Goal: Information Seeking & Learning: Understand process/instructions

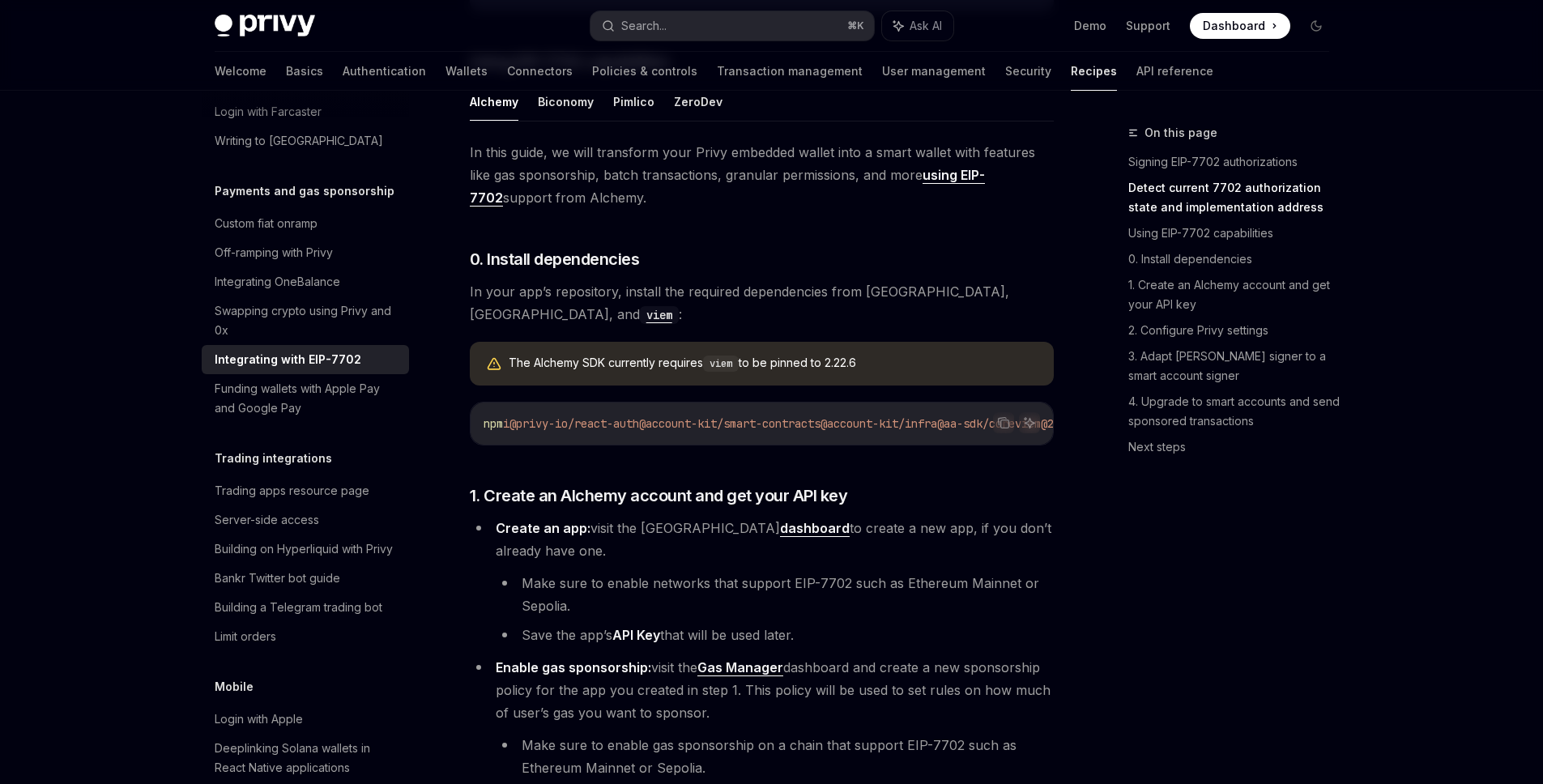
scroll to position [974, 0]
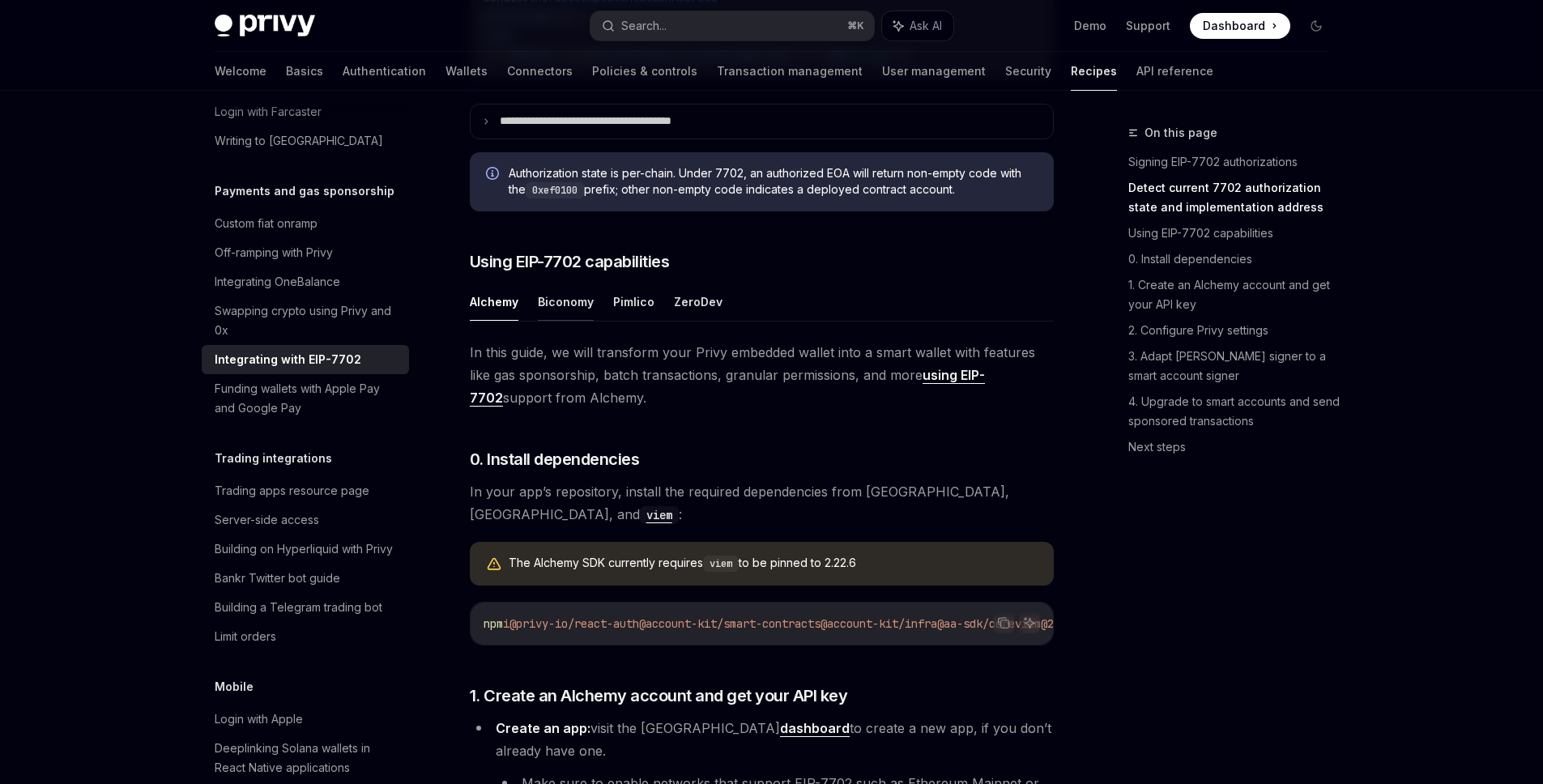
click at [569, 319] on button "Biconomy" at bounding box center [566, 301] width 56 height 38
type textarea "*"
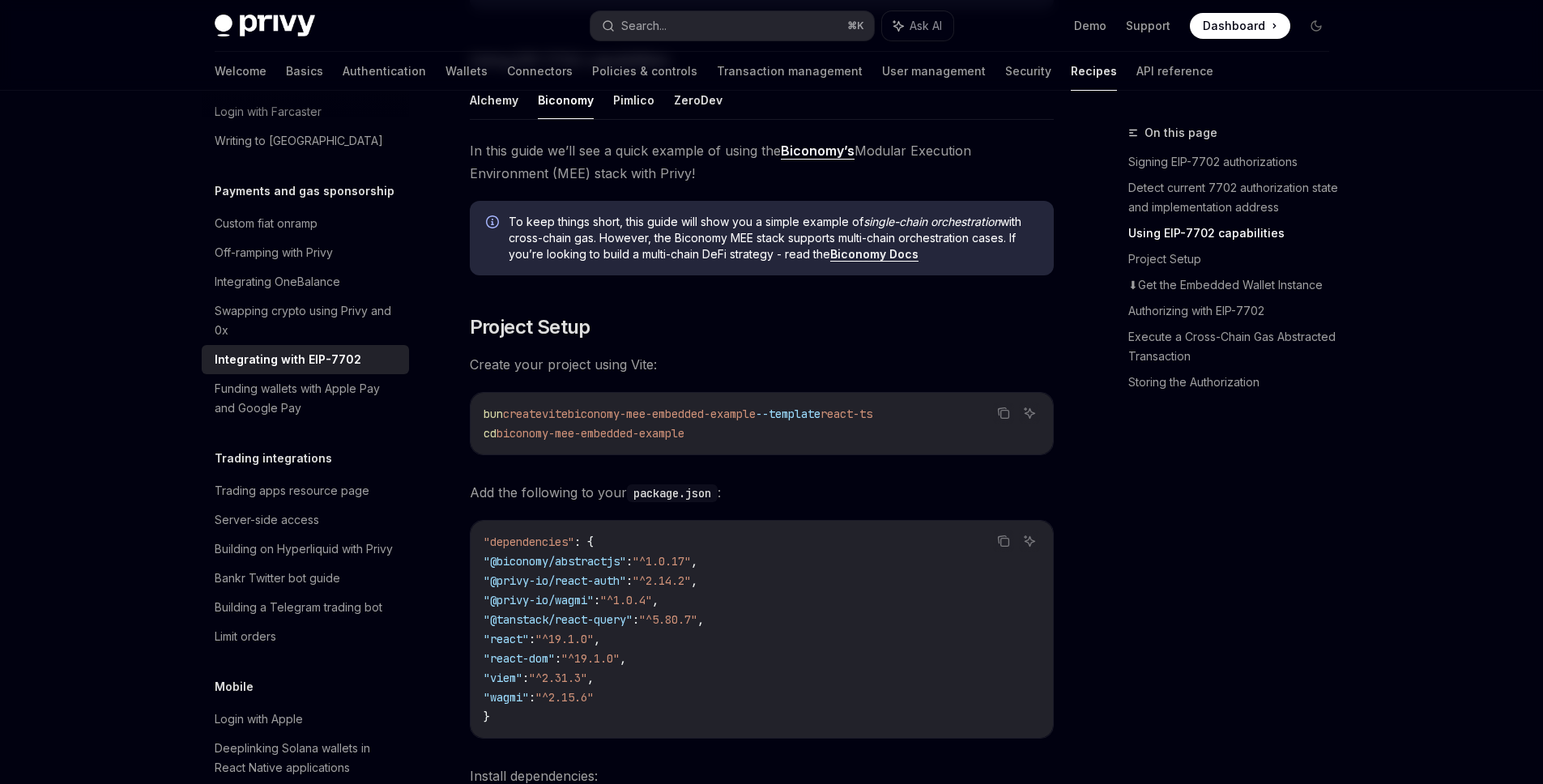
scroll to position [1256, 0]
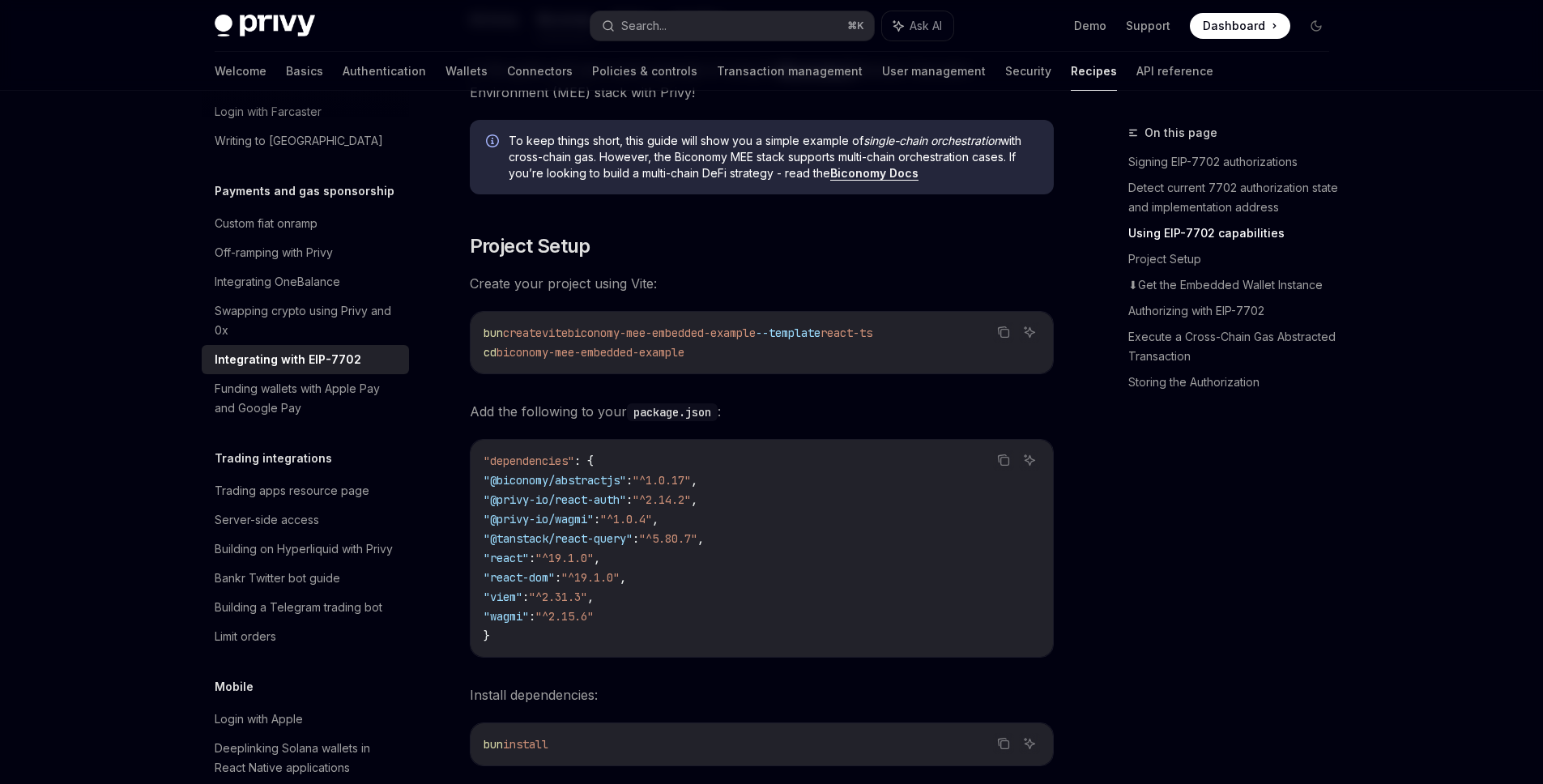
drag, startPoint x: 792, startPoint y: 357, endPoint x: 591, endPoint y: 357, distance: 201.0
click at [591, 340] on span "bun create vite biconomy-mee-embedded-example --template react-ts" at bounding box center [678, 332] width 389 height 14
copy span "biconomy-mee-embedded-example"
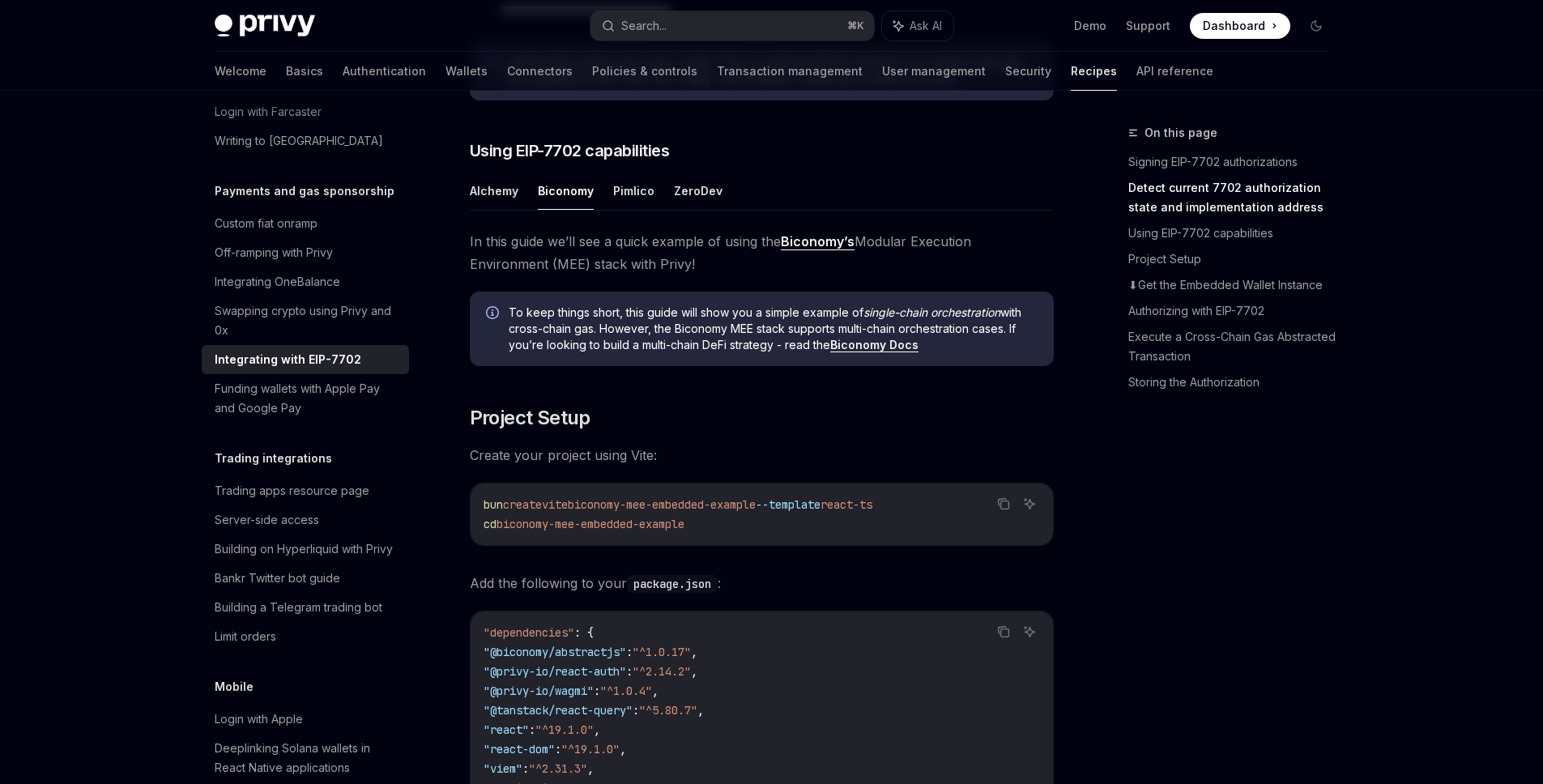
scroll to position [1085, 0]
click at [724, 511] on span "biconomy-mee-embedded-example" at bounding box center [661, 503] width 188 height 14
drag, startPoint x: 788, startPoint y: 526, endPoint x: 590, endPoint y: 528, distance: 198.0
click at [590, 511] on span "bun create vite biconomy-mee-embedded-example --template react-ts" at bounding box center [678, 503] width 389 height 14
copy span "biconomy-mee-embedded-example"
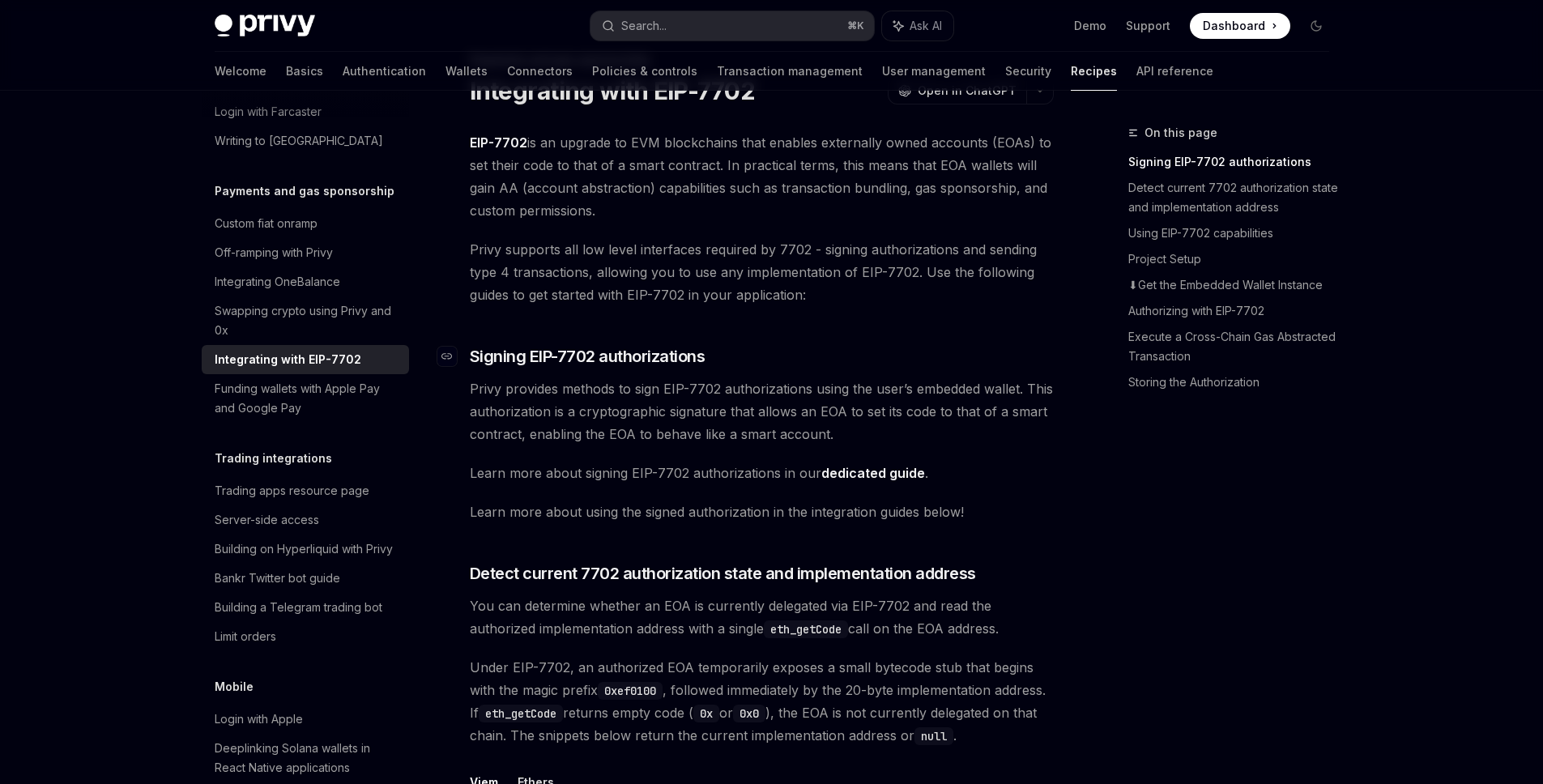
scroll to position [0, 0]
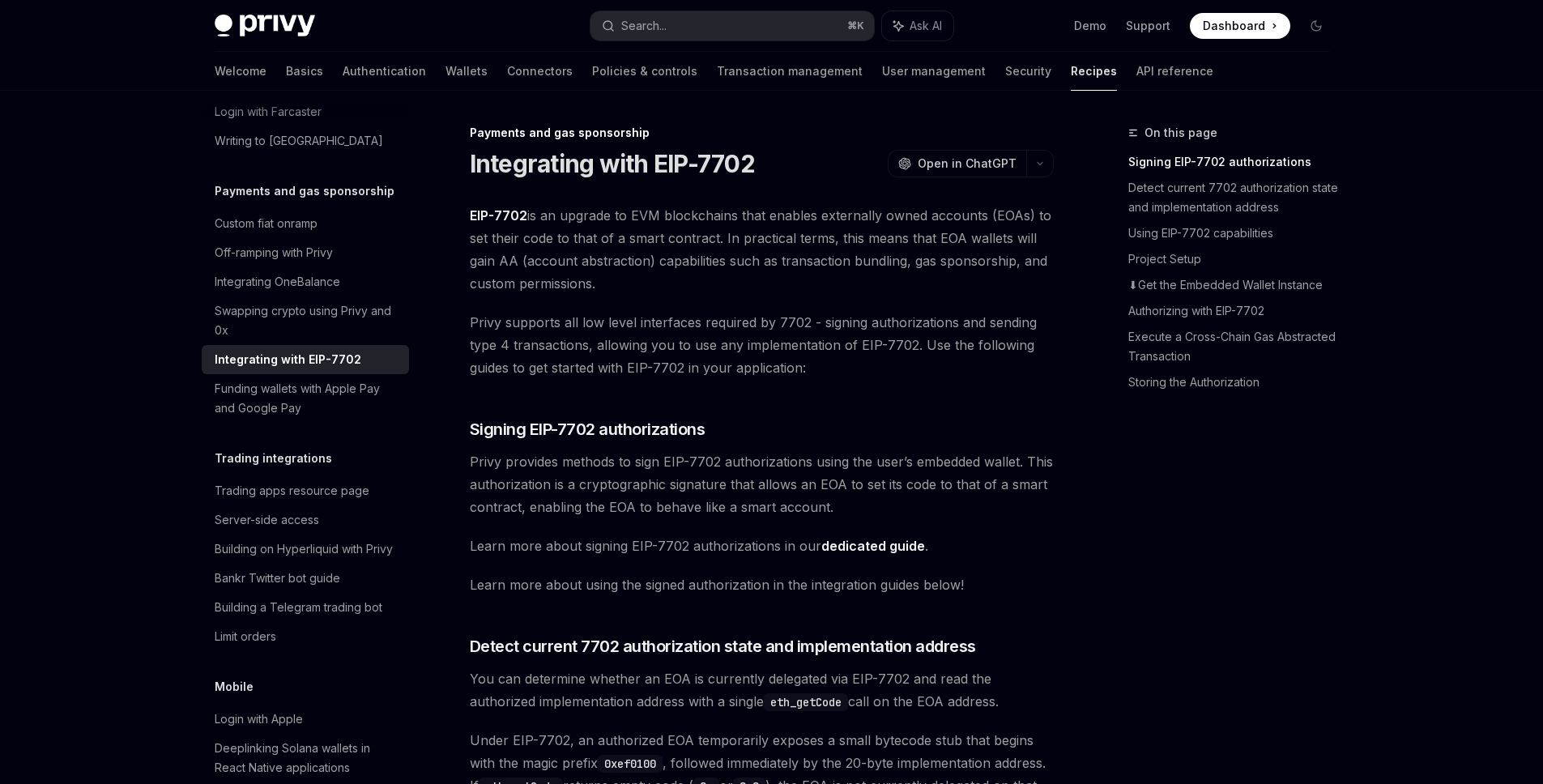
click at [1094, 35] on ul "Demo Support Dashboard Dashboard" at bounding box center [1182, 25] width 217 height 26
click at [1097, 31] on link "Demo" at bounding box center [1090, 25] width 32 height 16
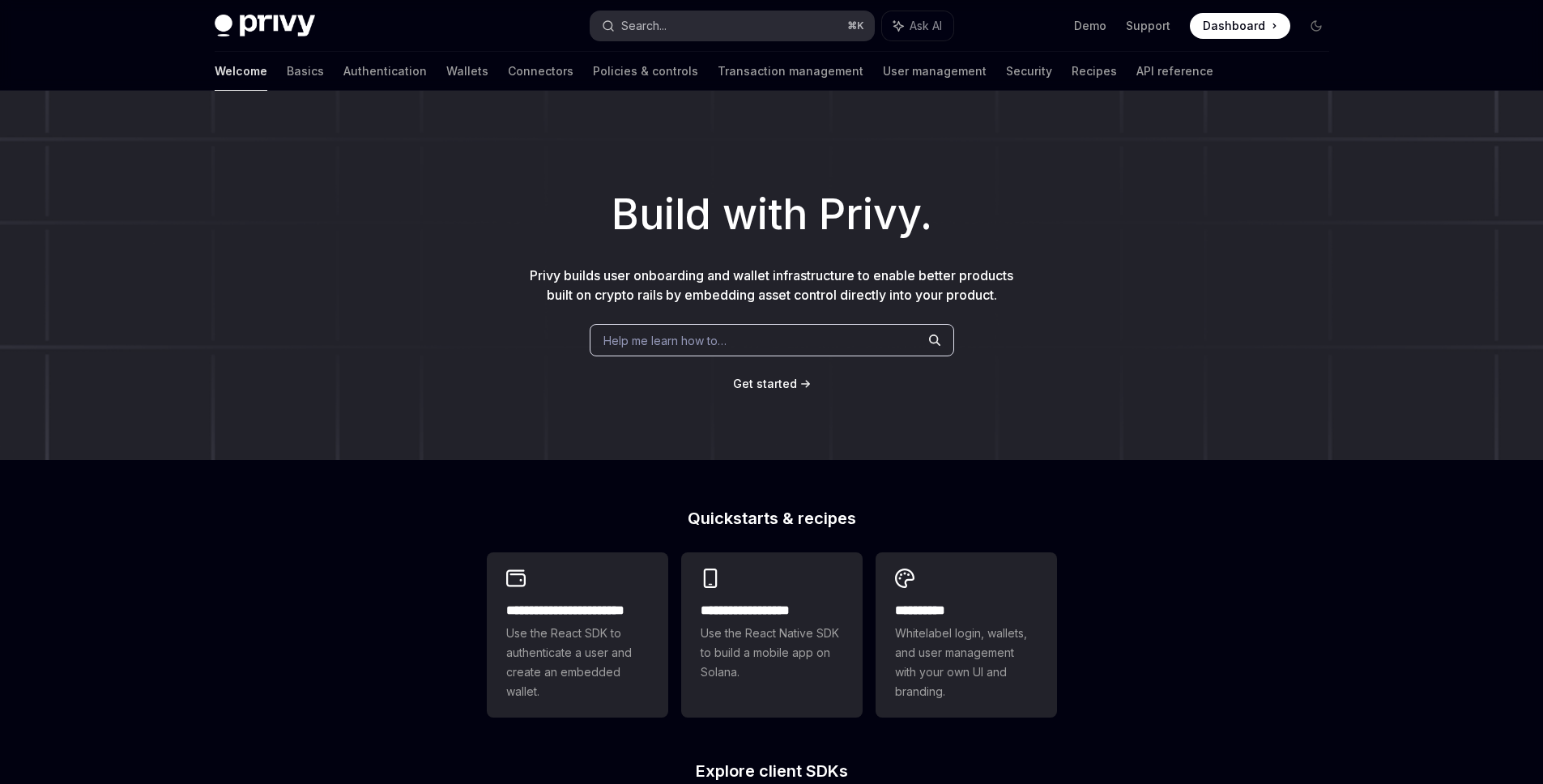
click at [685, 26] on button "Search... ⌘ K" at bounding box center [732, 25] width 283 height 30
type textarea "*"
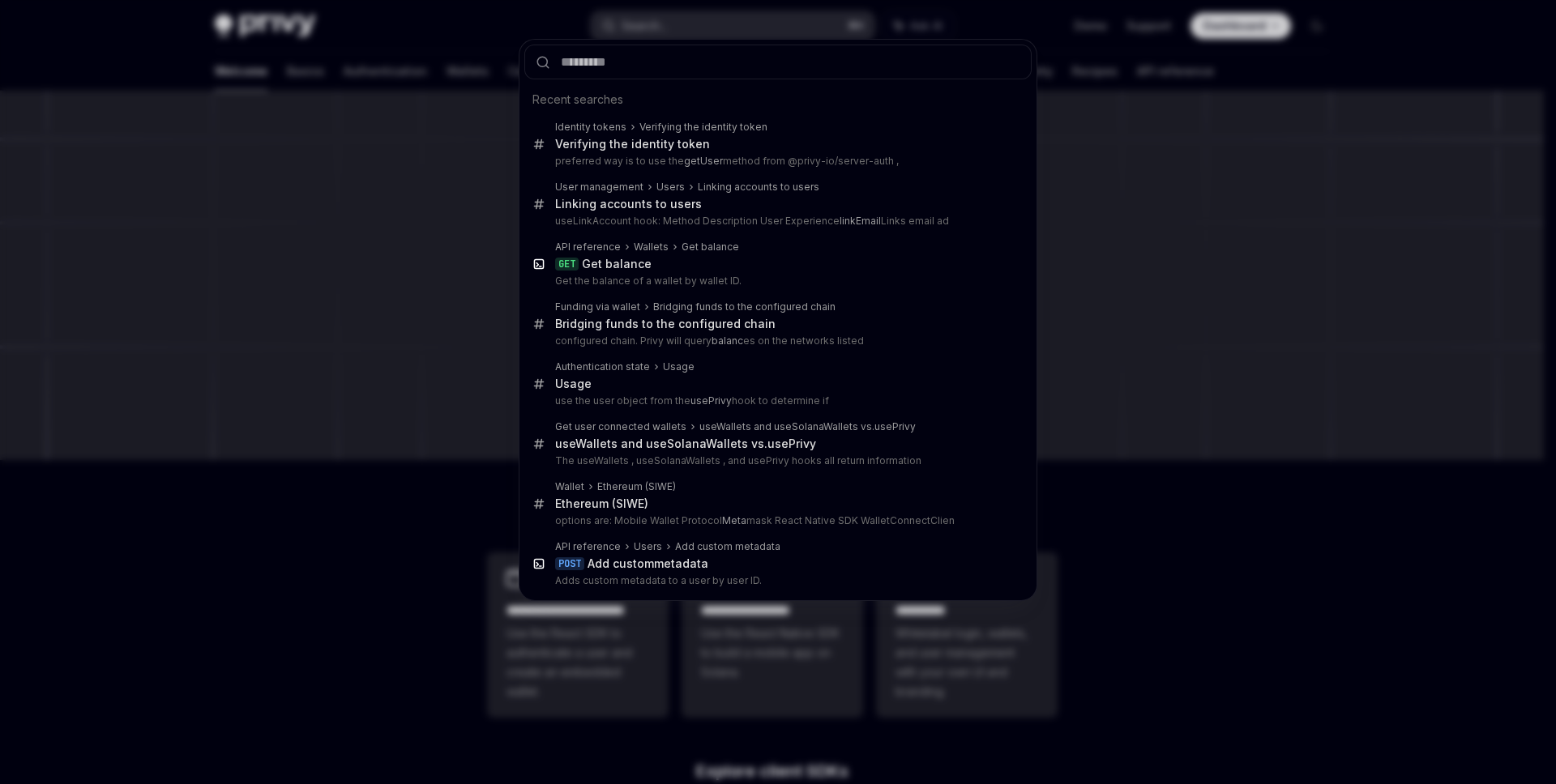
type input "**********"
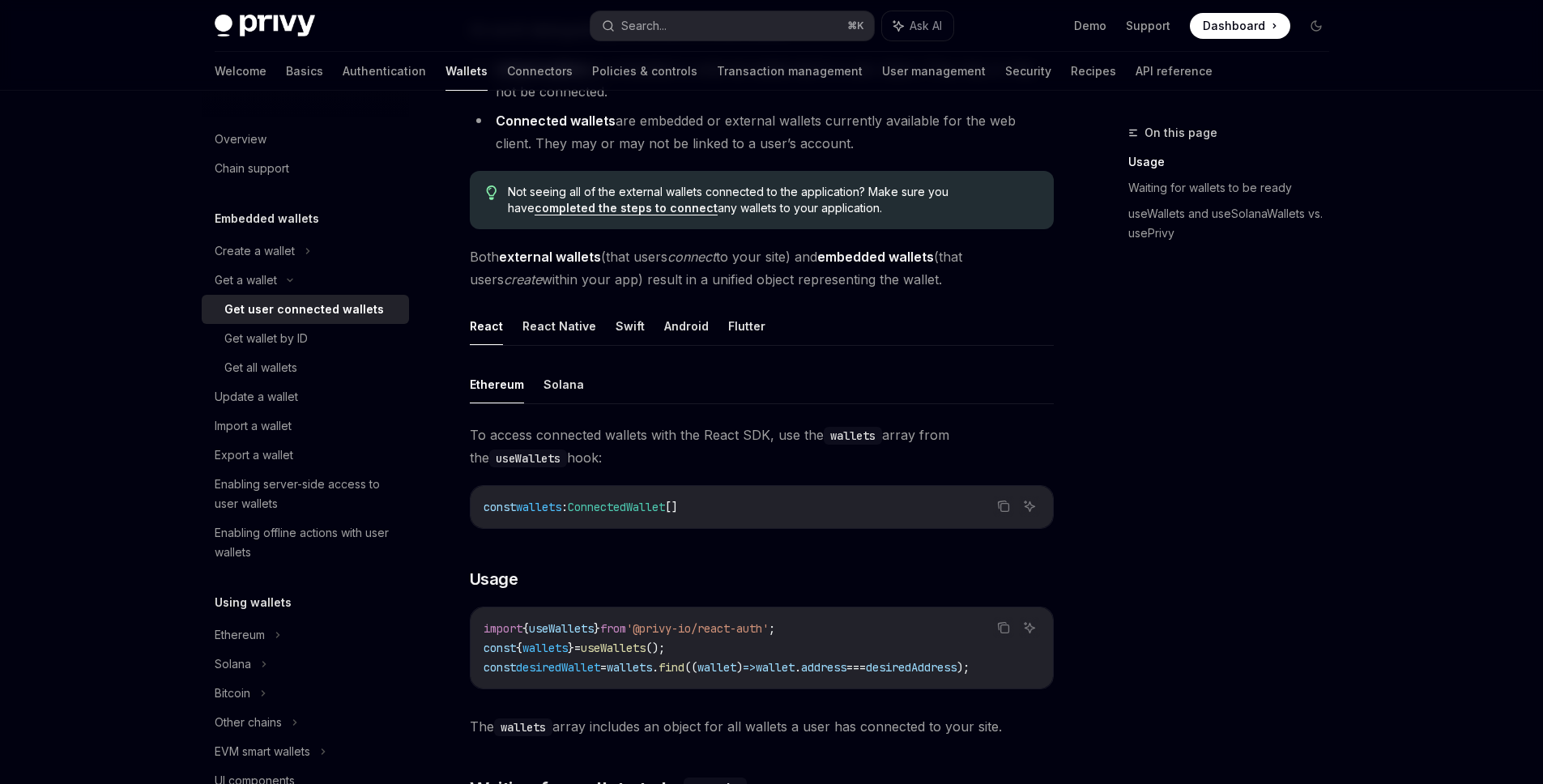
scroll to position [419, 0]
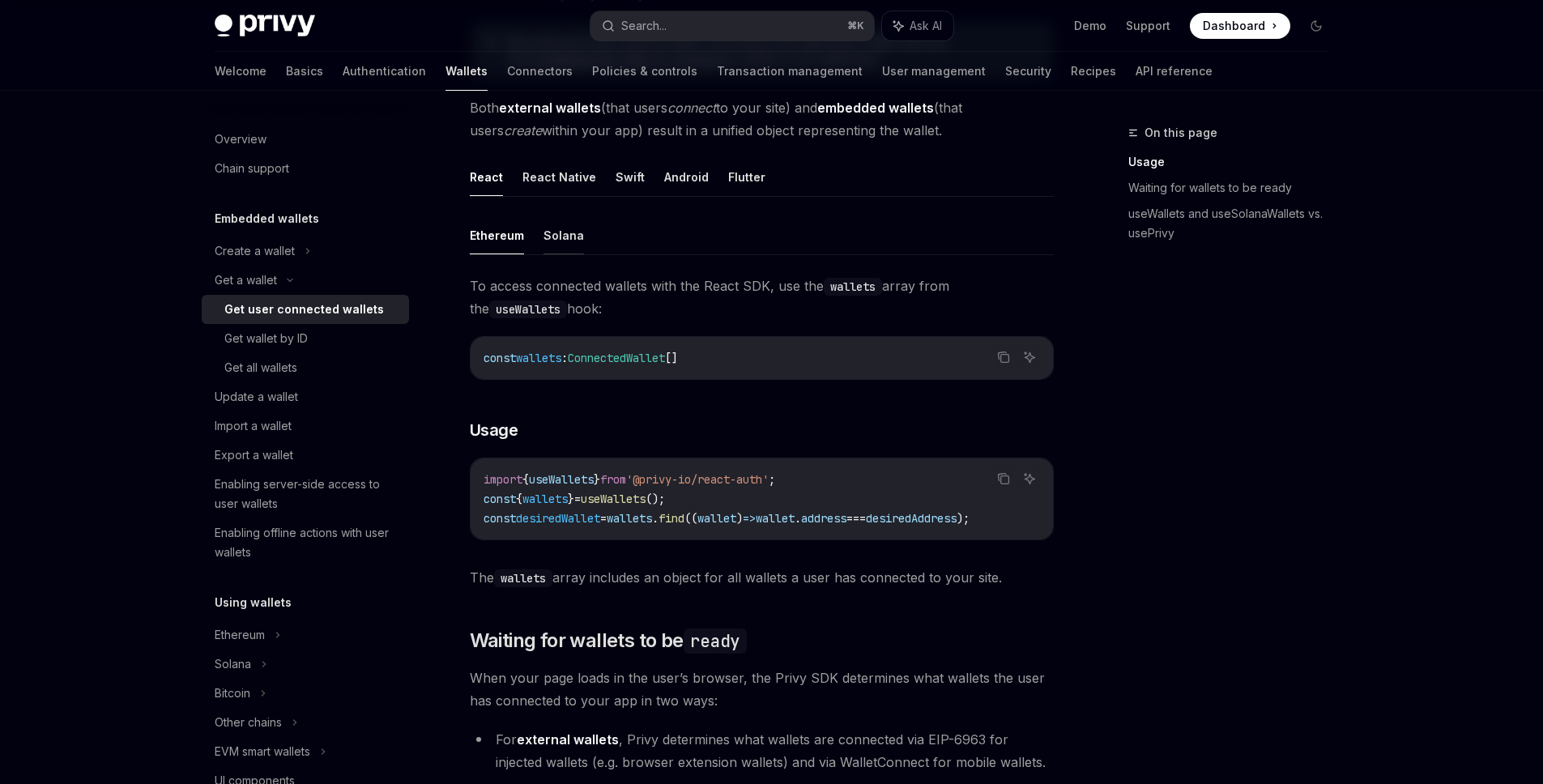
click at [577, 240] on button "Solana" at bounding box center [564, 235] width 40 height 38
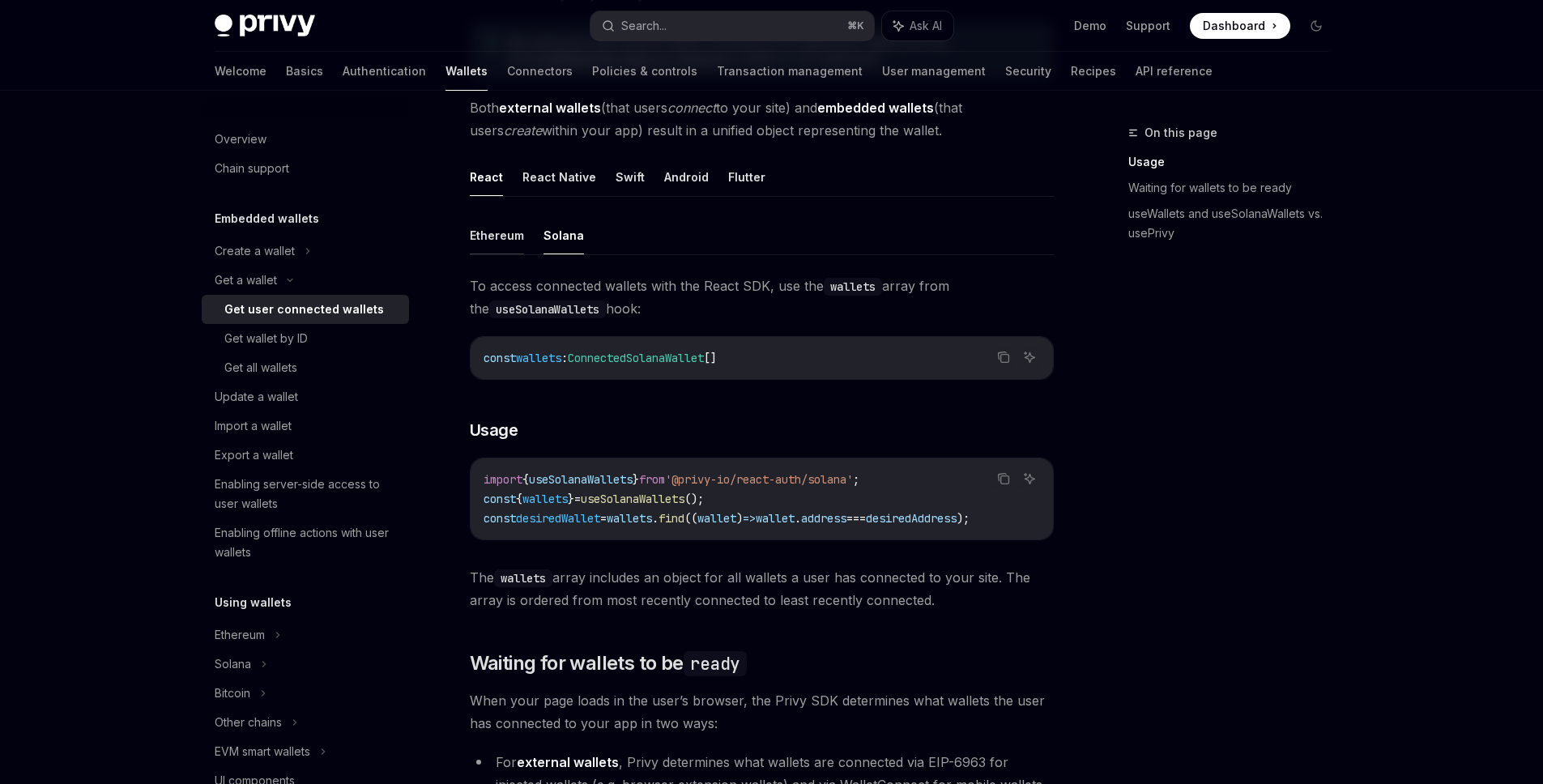
click at [484, 238] on button "Ethereum" at bounding box center [497, 235] width 54 height 38
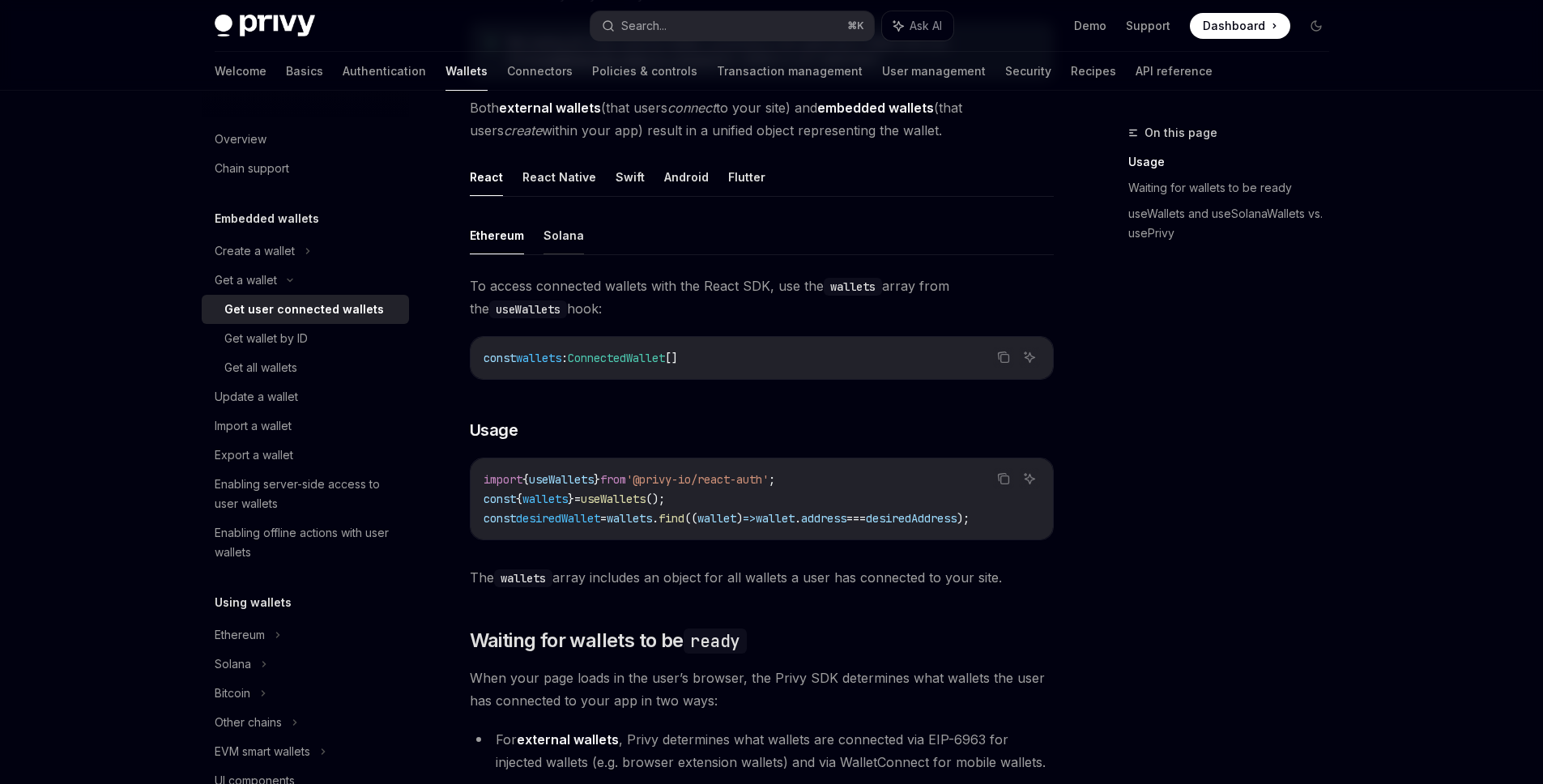
click at [567, 237] on button "Solana" at bounding box center [564, 235] width 40 height 38
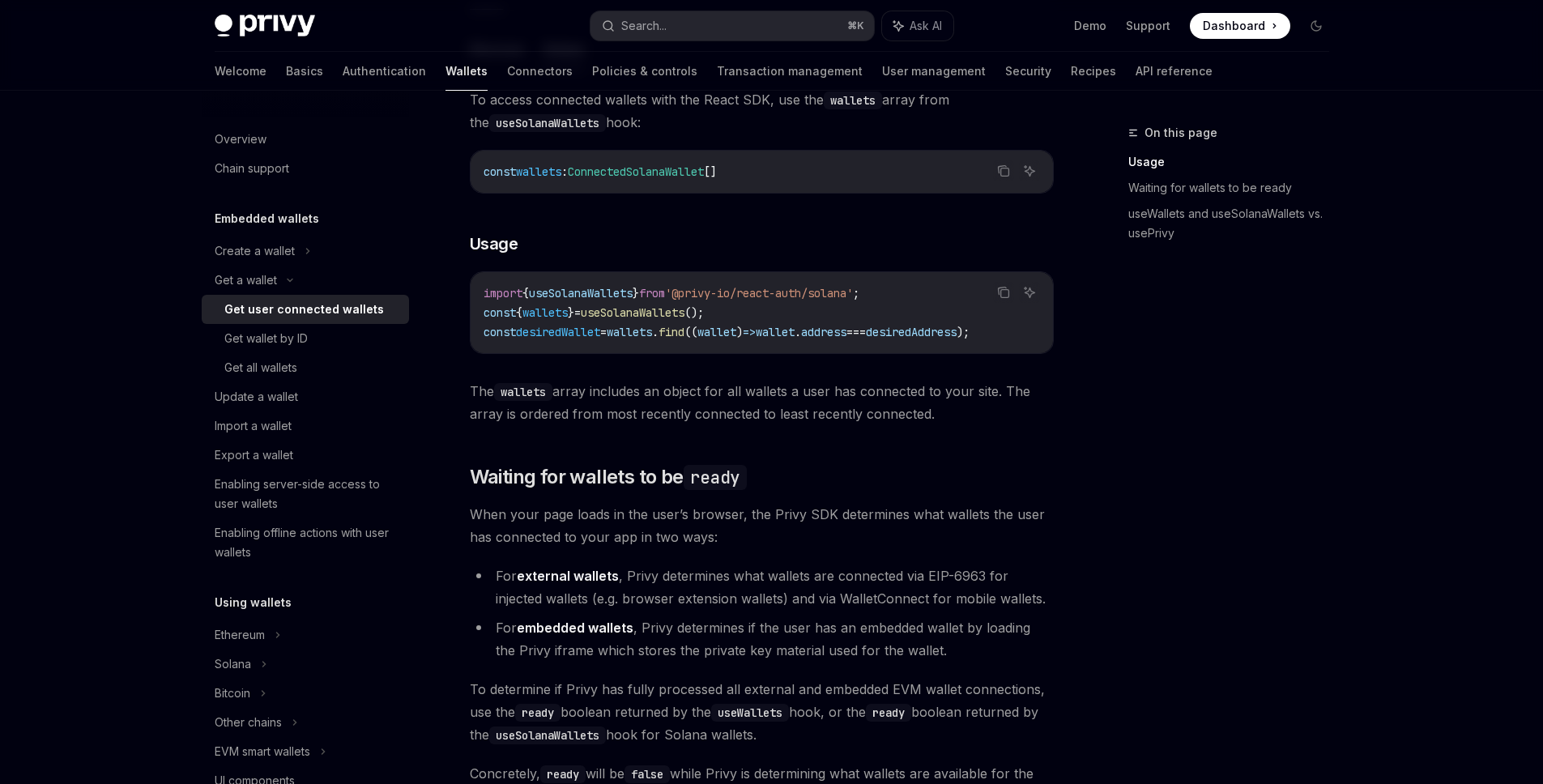
scroll to position [542, 0]
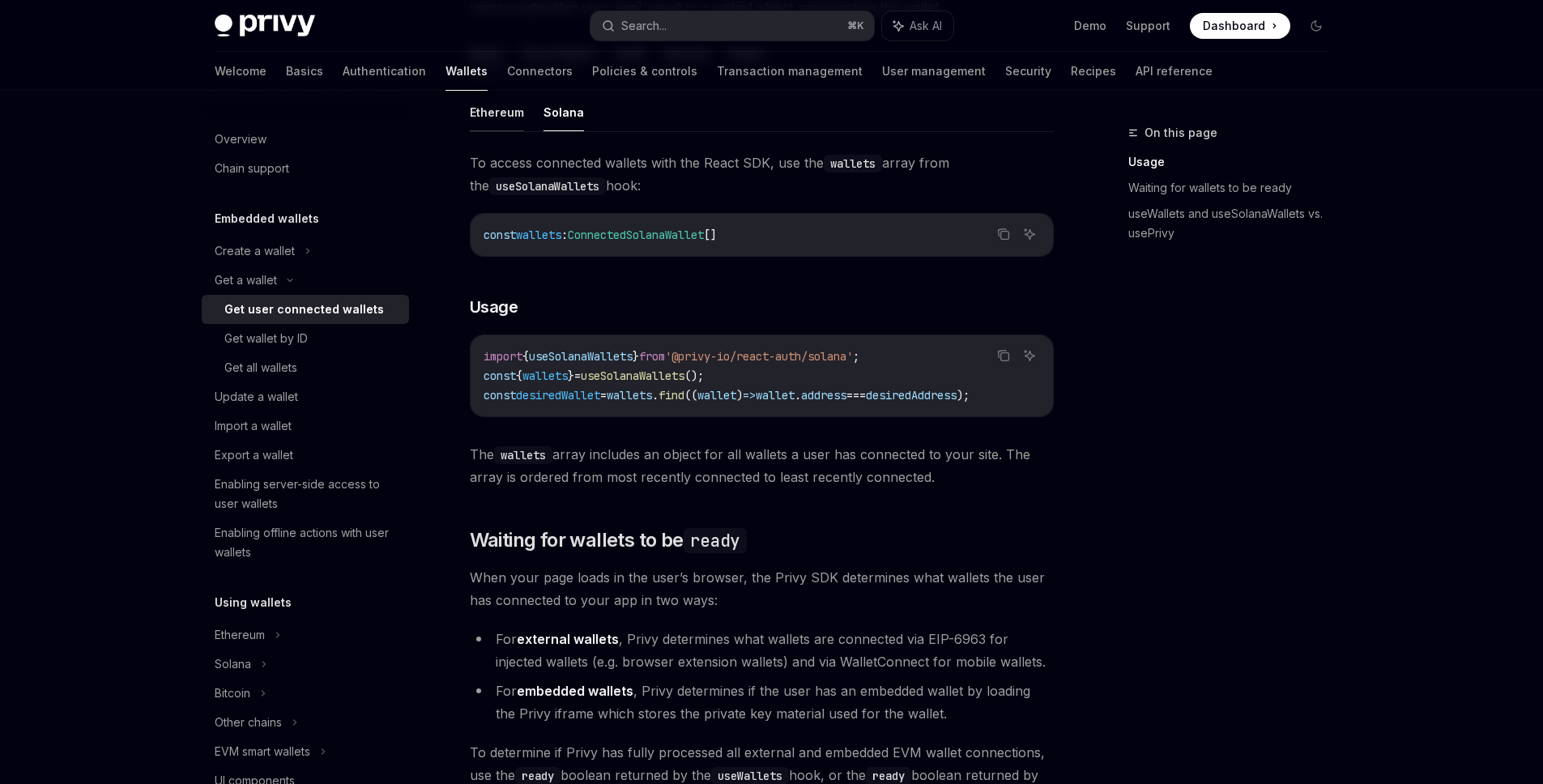
click at [506, 105] on button "Ethereum" at bounding box center [497, 111] width 54 height 38
type textarea "*"
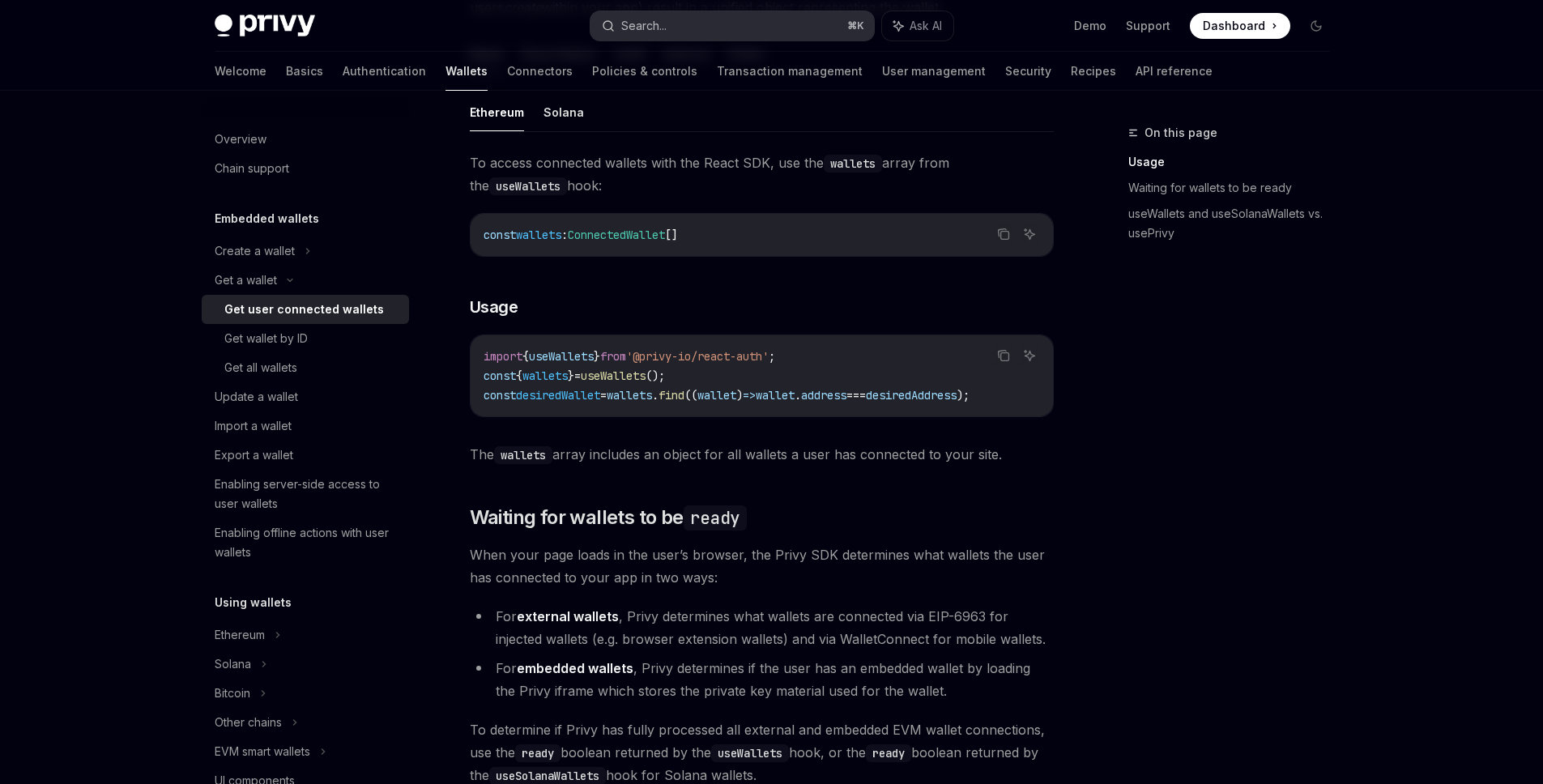
click at [727, 22] on button "Search... ⌘ K" at bounding box center [732, 25] width 283 height 30
type textarea "*"
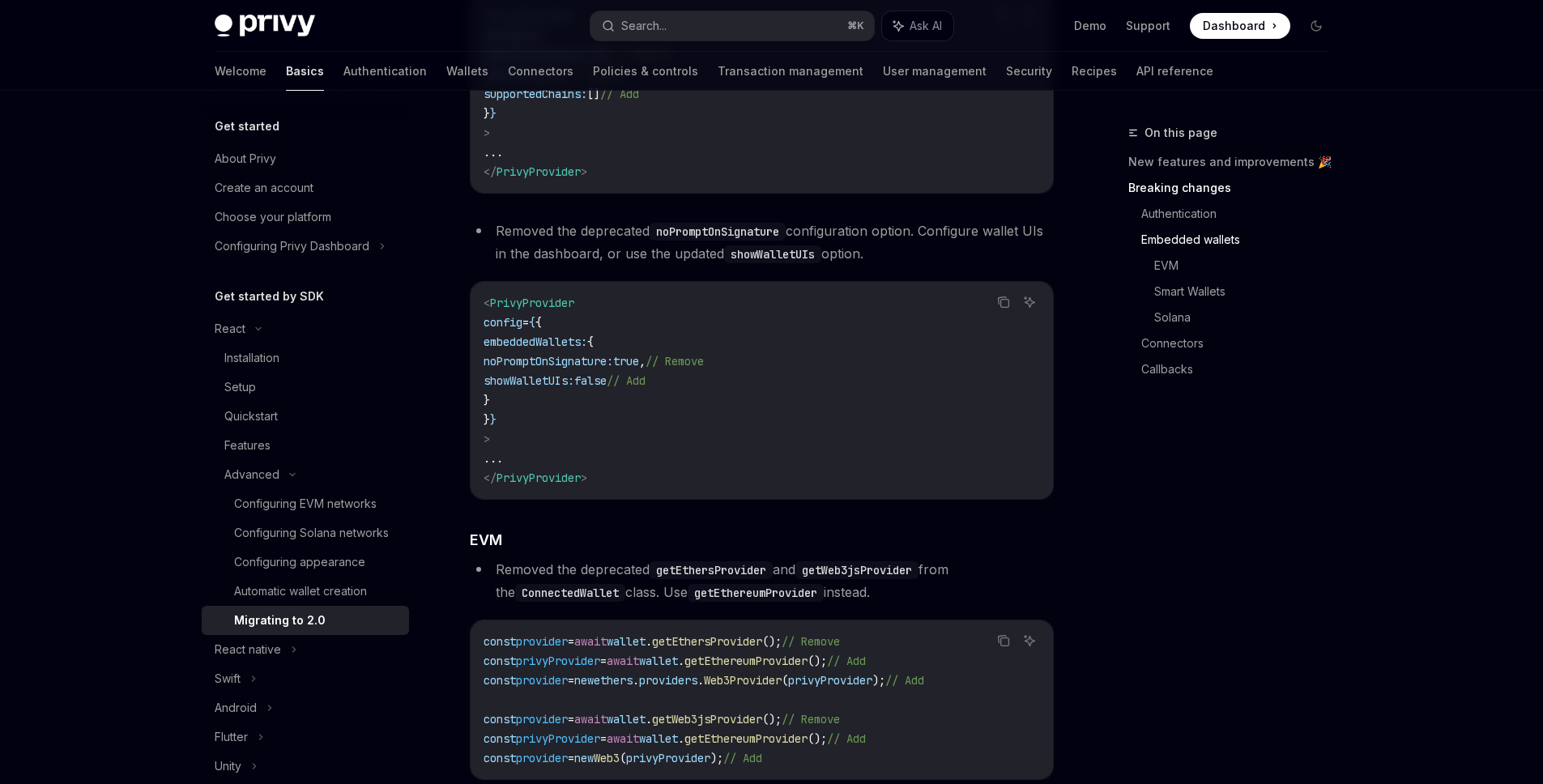
scroll to position [1469, 0]
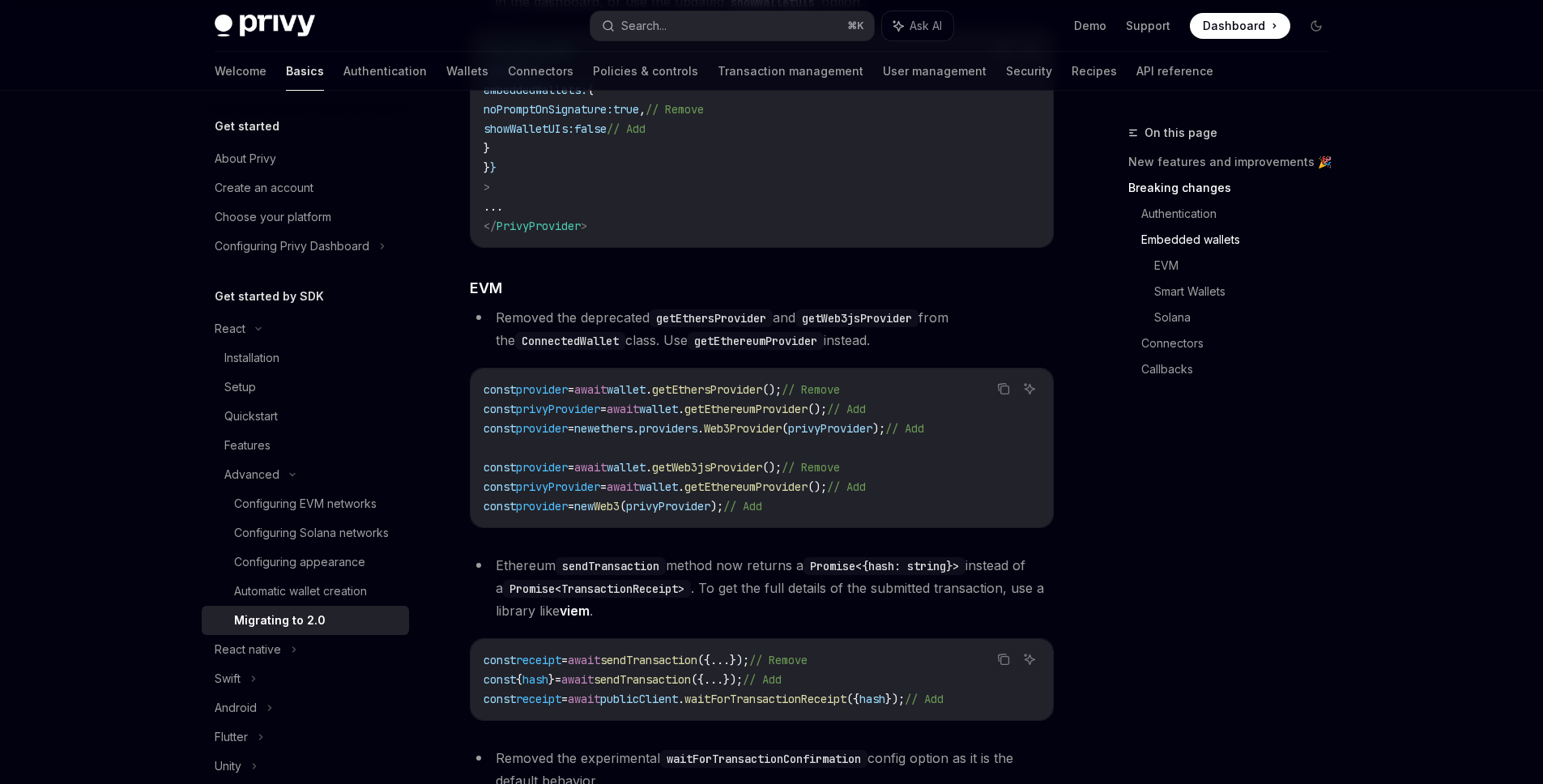
click at [776, 494] on span "getEthereumProvider" at bounding box center [746, 486] width 123 height 14
copy span "getEthereumProvider"
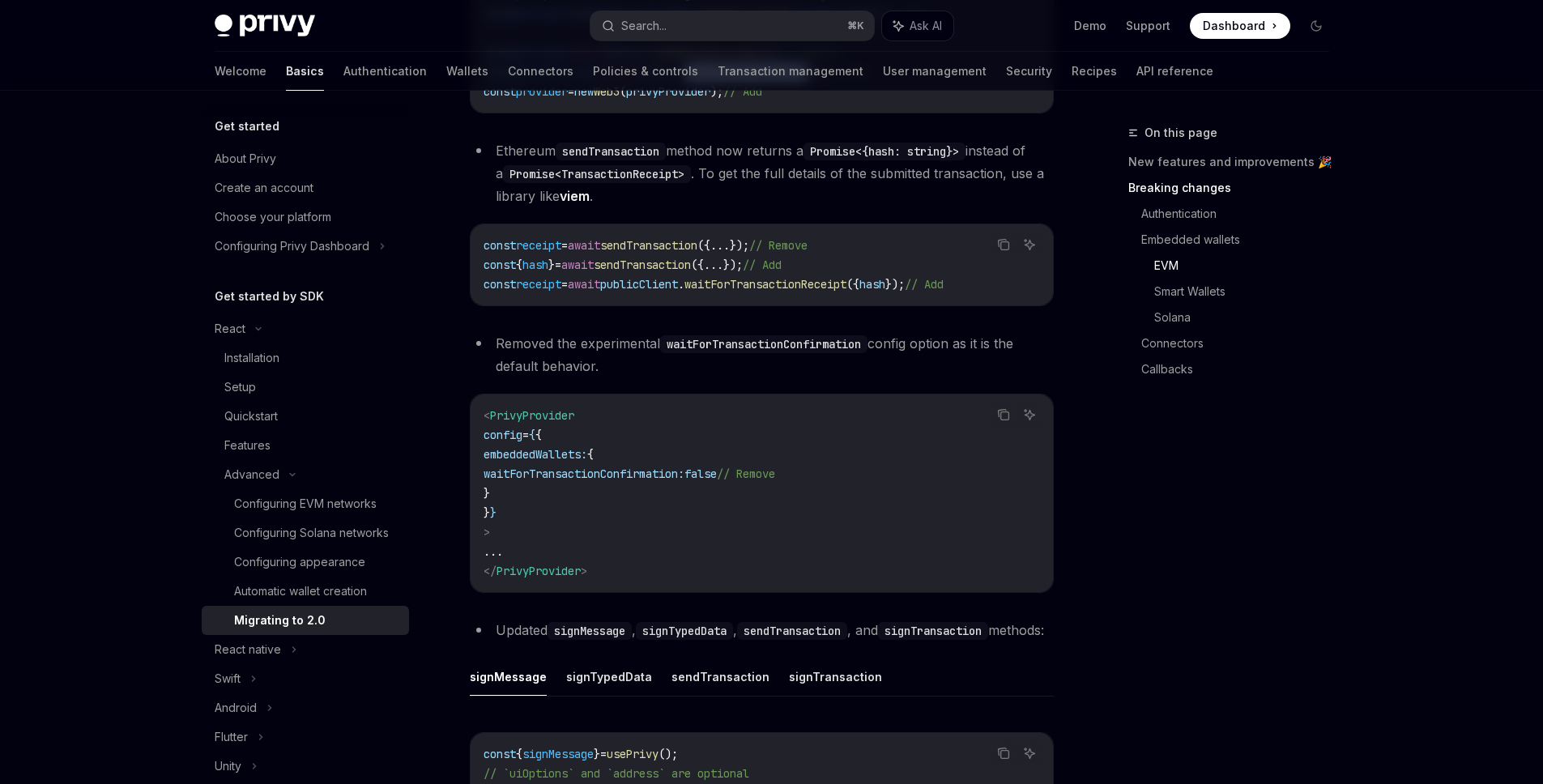
scroll to position [1549, 0]
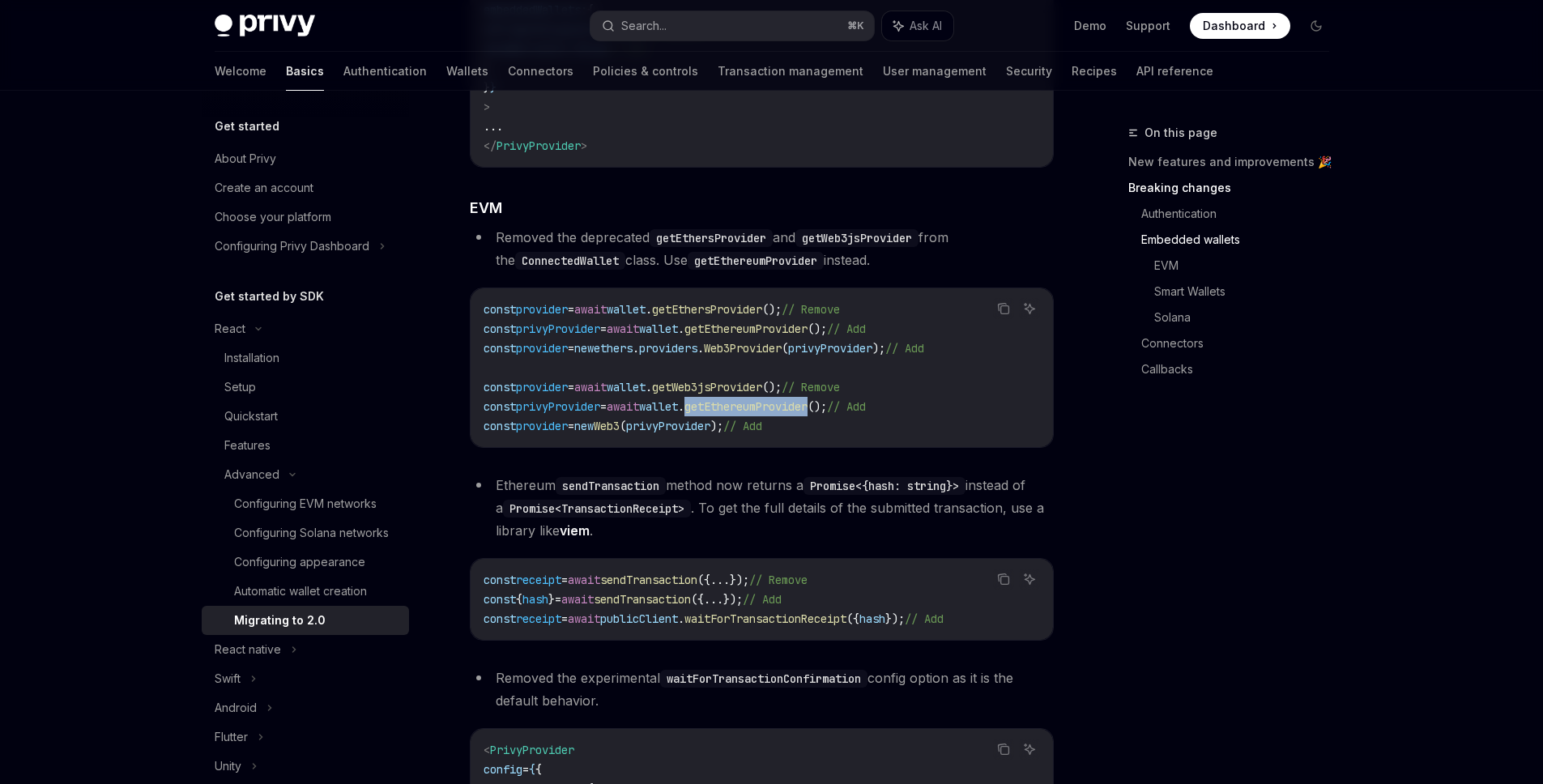
click at [808, 414] on span "getEthereumProvider" at bounding box center [746, 406] width 123 height 14
